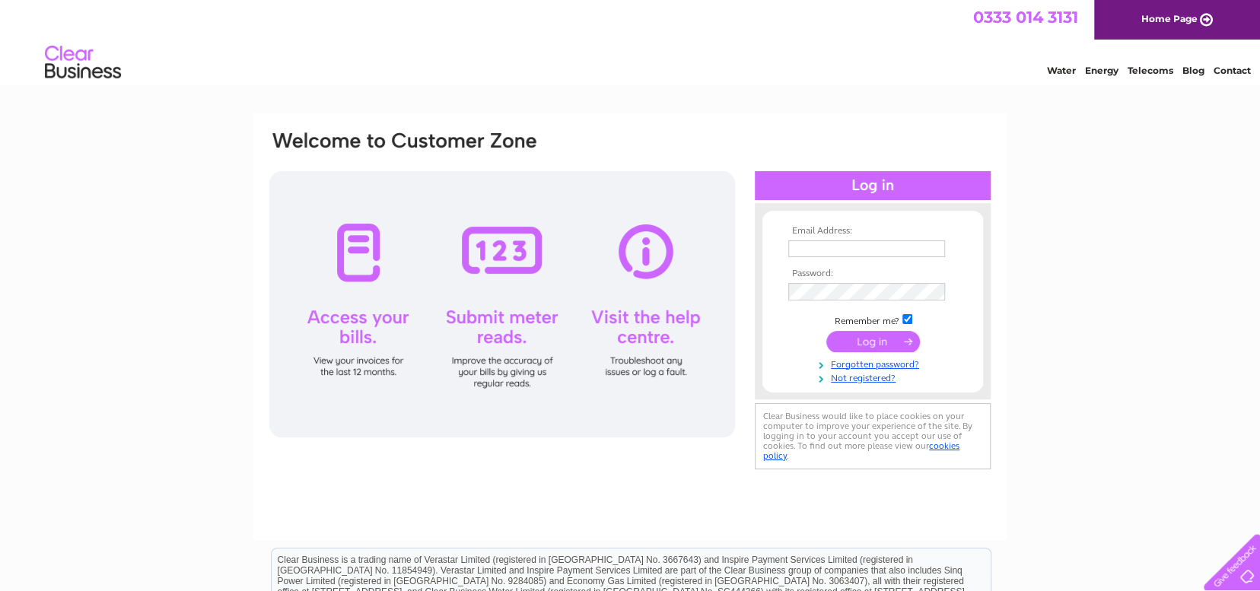
type input "colin.knowles83@ntlworld.com"
click at [868, 337] on input "submit" at bounding box center [873, 341] width 94 height 21
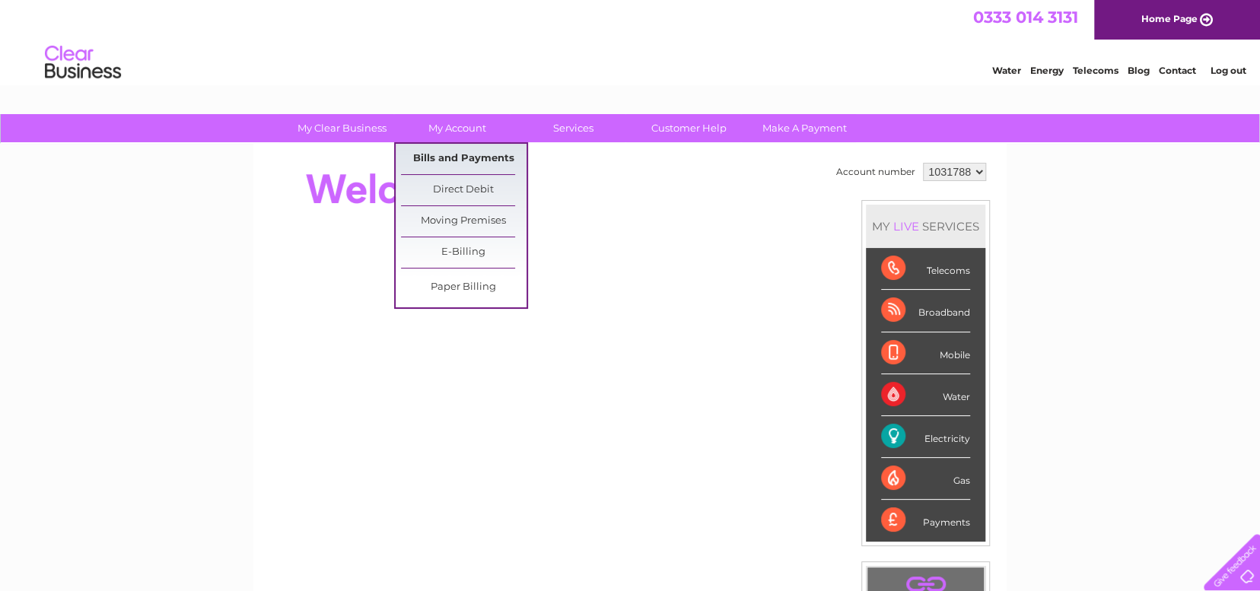
click at [473, 154] on link "Bills and Payments" at bounding box center [464, 159] width 126 height 30
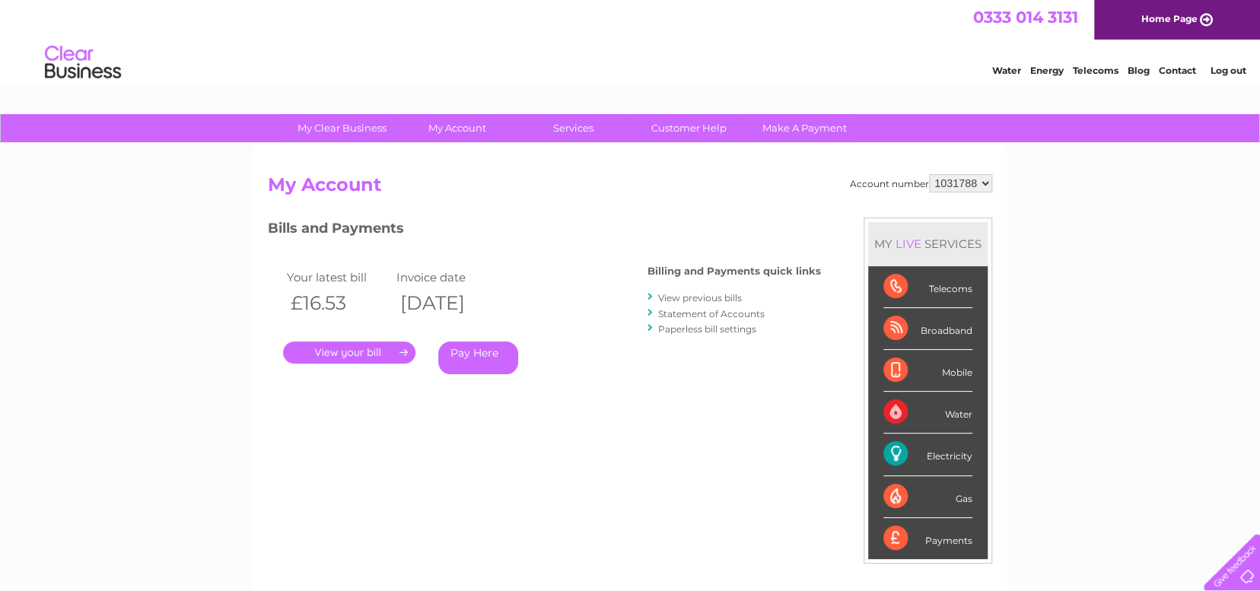
click at [373, 346] on link "." at bounding box center [349, 353] width 132 height 22
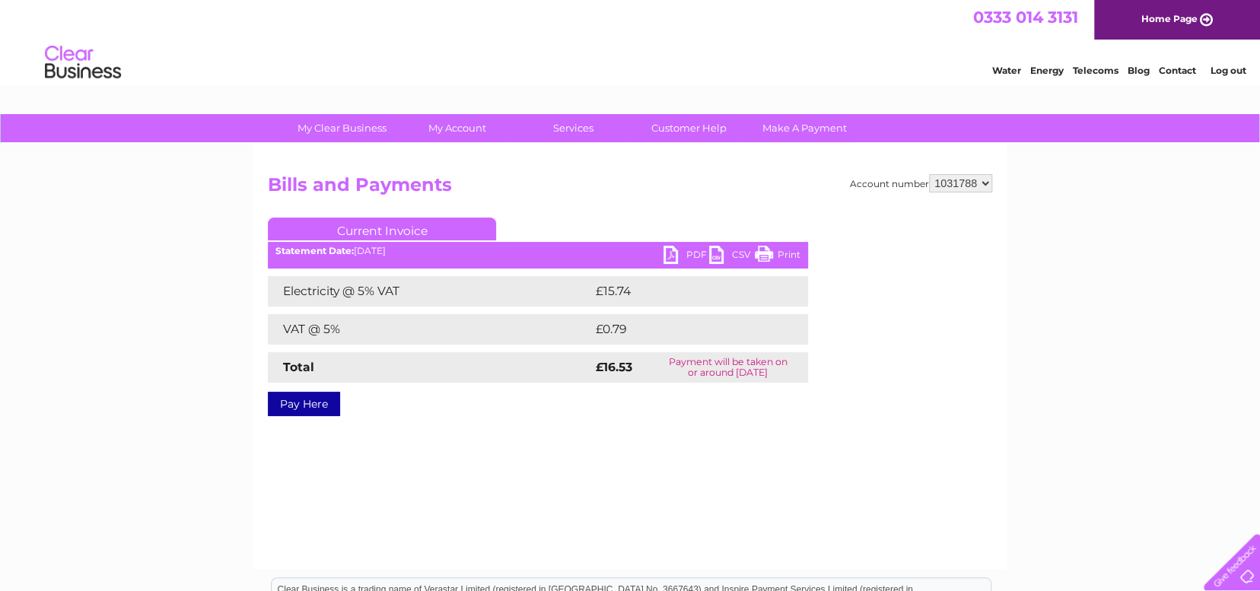
click at [680, 252] on link "PDF" at bounding box center [687, 257] width 46 height 22
click at [985, 184] on select "1031788 1154032" at bounding box center [960, 183] width 63 height 18
select select "1154032"
click at [930, 174] on select "1031788 1154032" at bounding box center [960, 183] width 63 height 18
click at [670, 257] on link "PDF" at bounding box center [687, 257] width 46 height 22
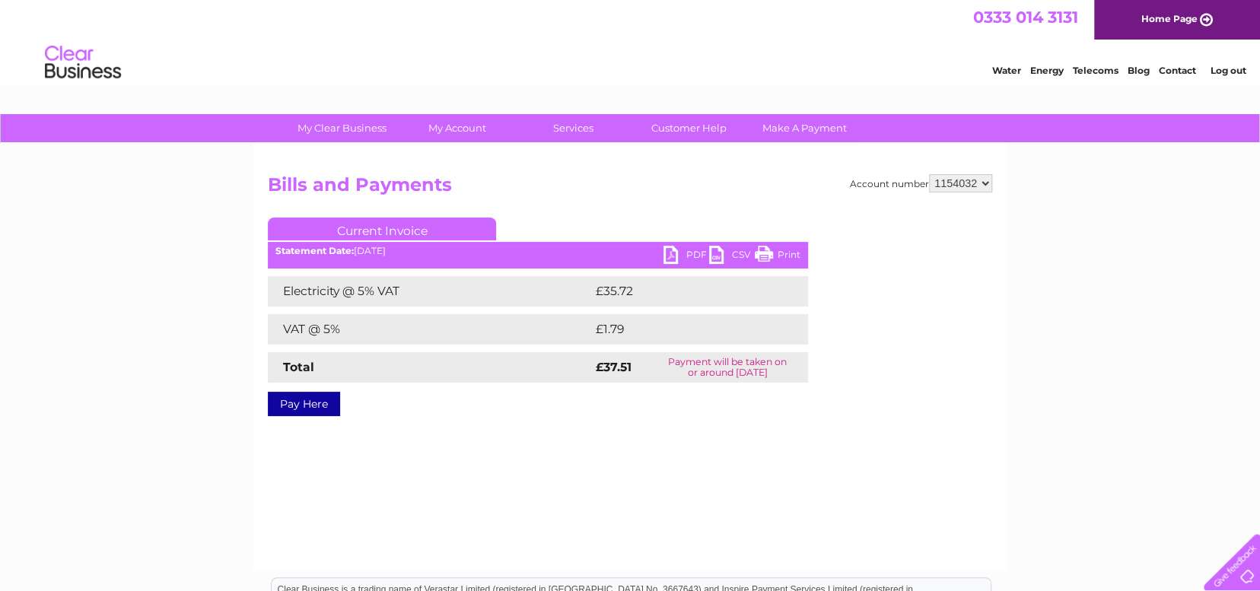
click at [1234, 70] on link "Log out" at bounding box center [1228, 70] width 36 height 11
